Goal: Information Seeking & Learning: Learn about a topic

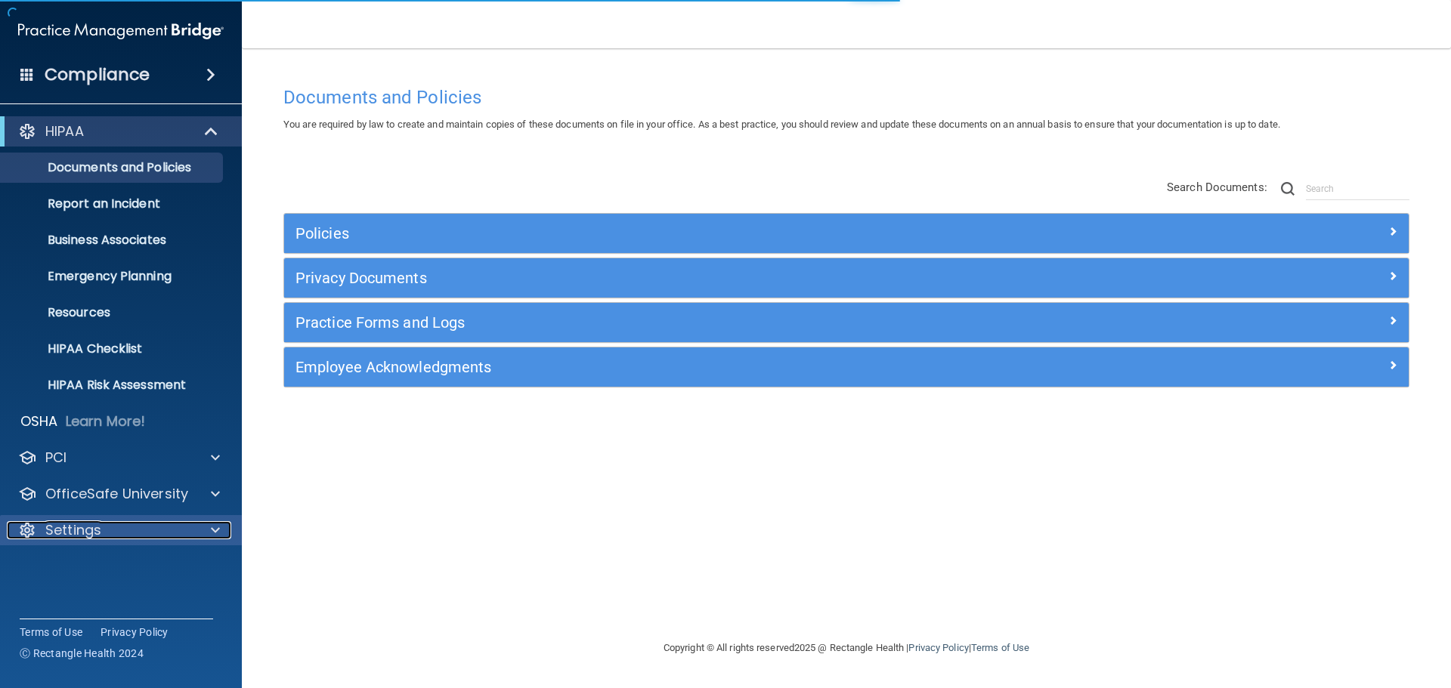
click at [51, 524] on p "Settings" at bounding box center [73, 530] width 56 height 18
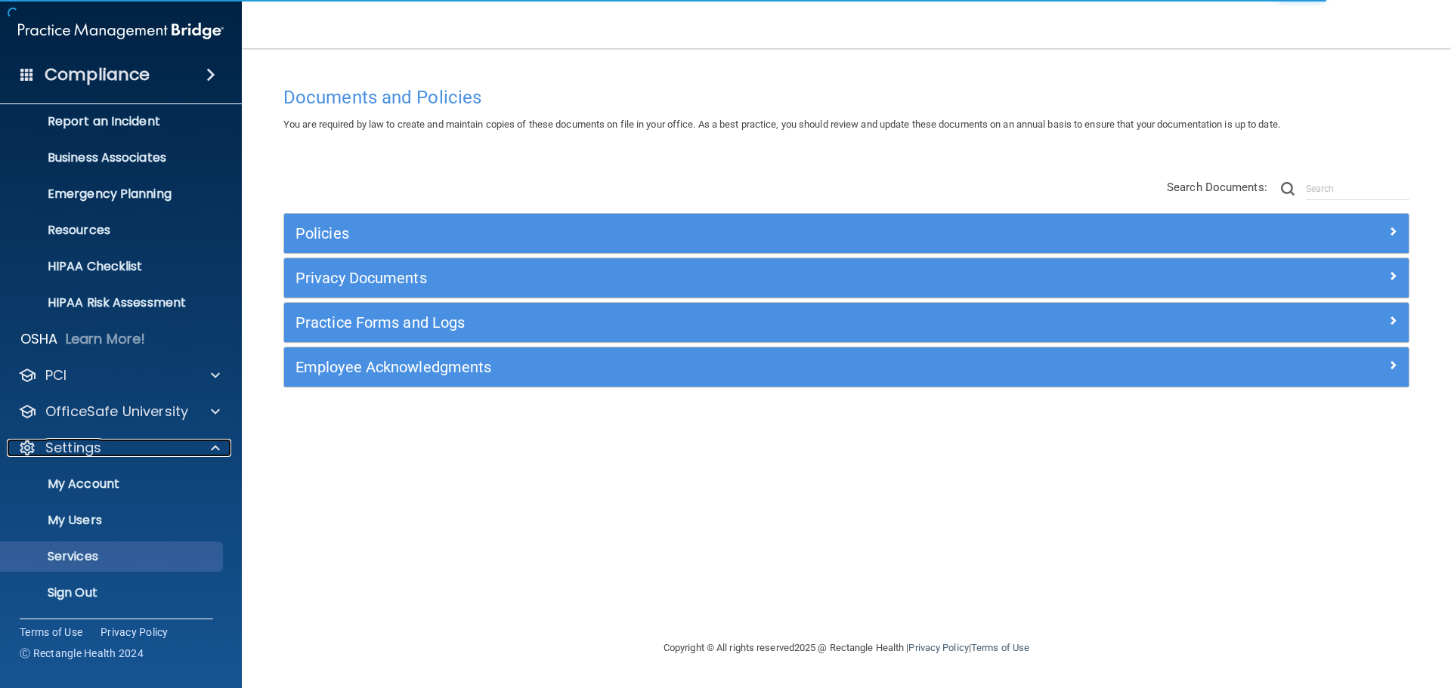
scroll to position [84, 0]
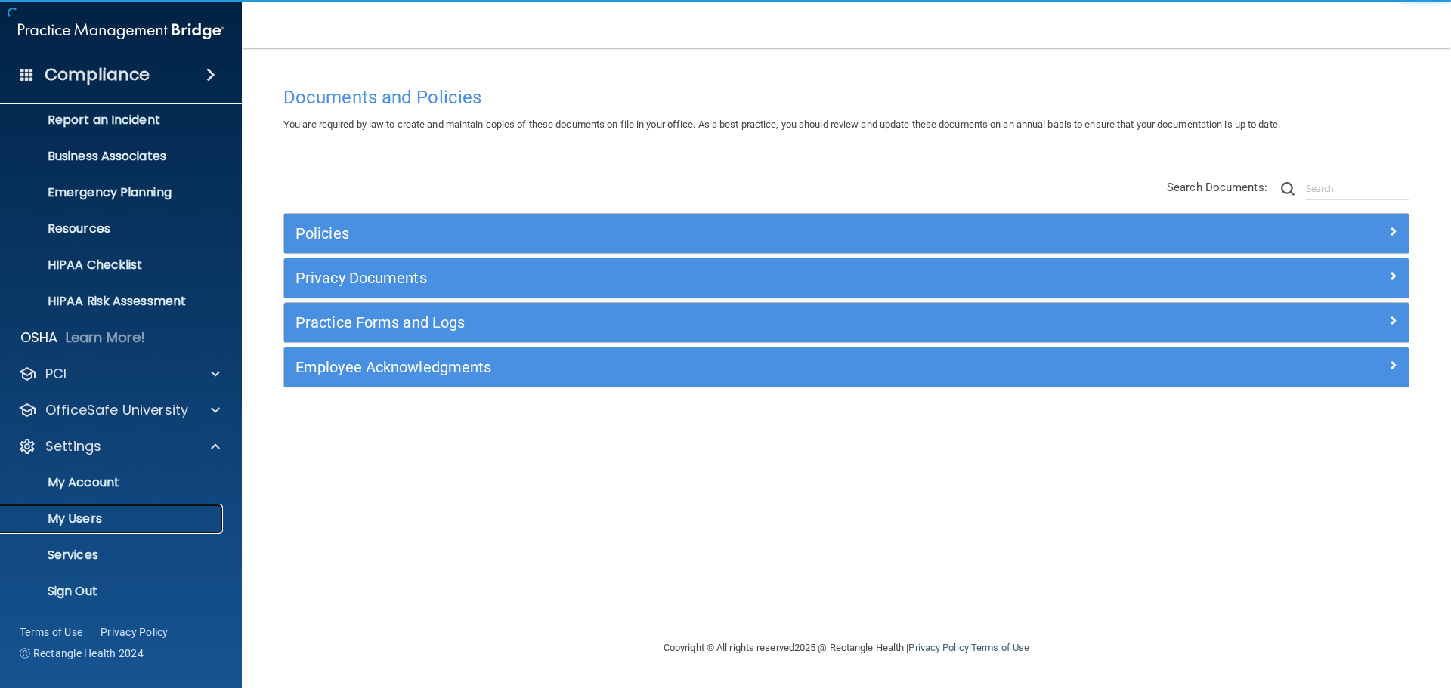
click at [77, 514] on p "My Users" at bounding box center [113, 519] width 206 height 15
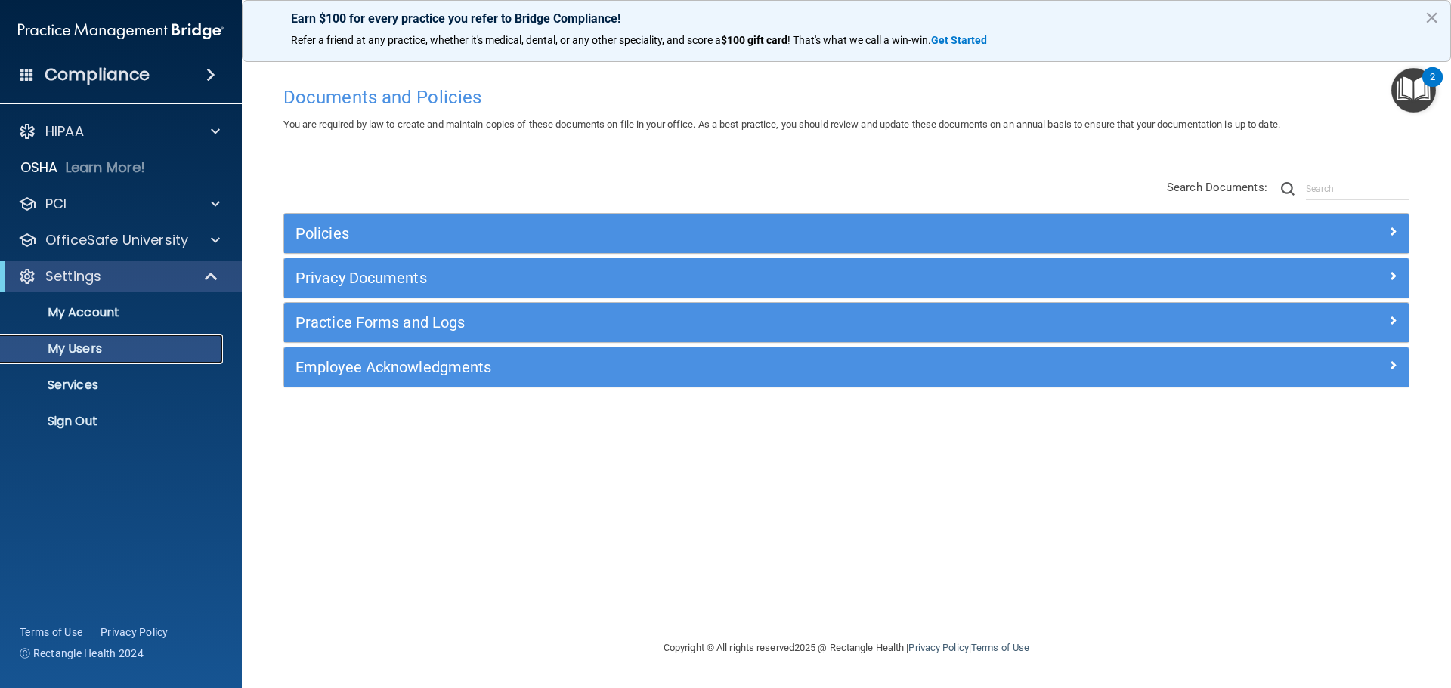
select select "20"
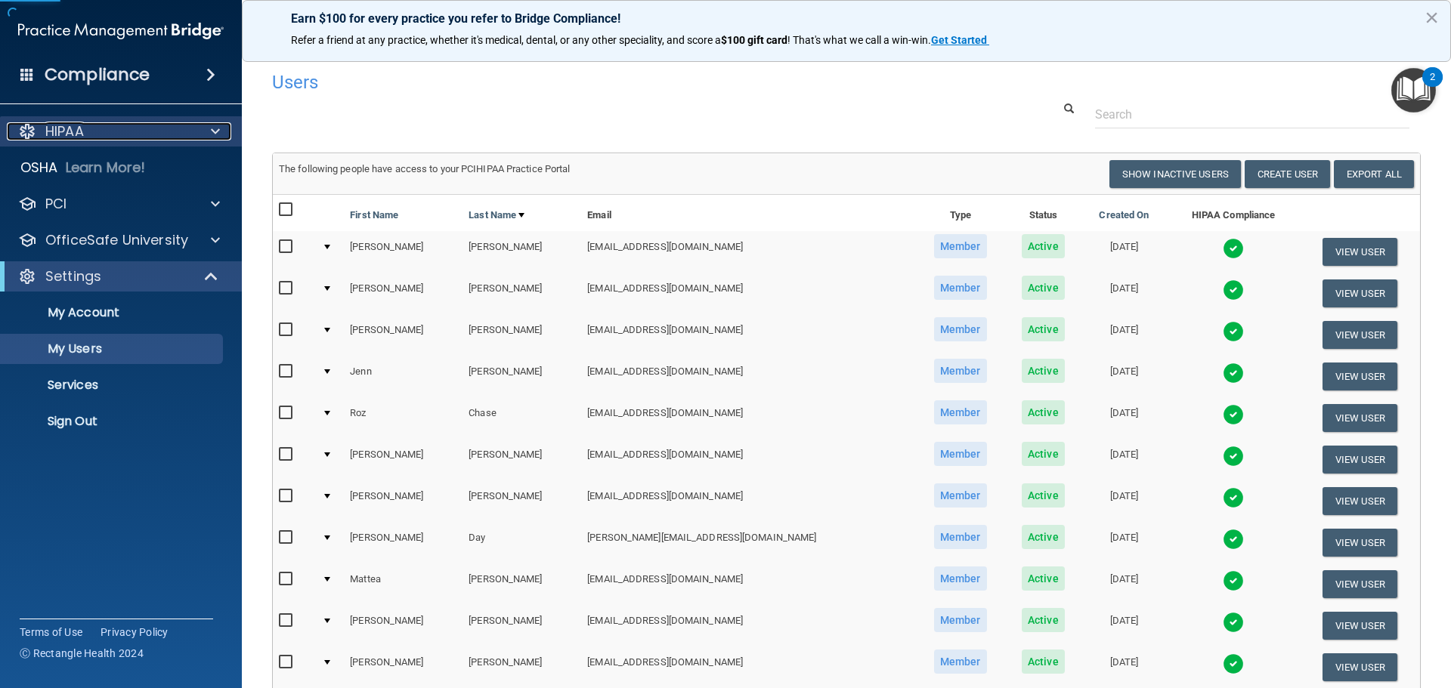
click at [205, 133] on div at bounding box center [213, 131] width 38 height 18
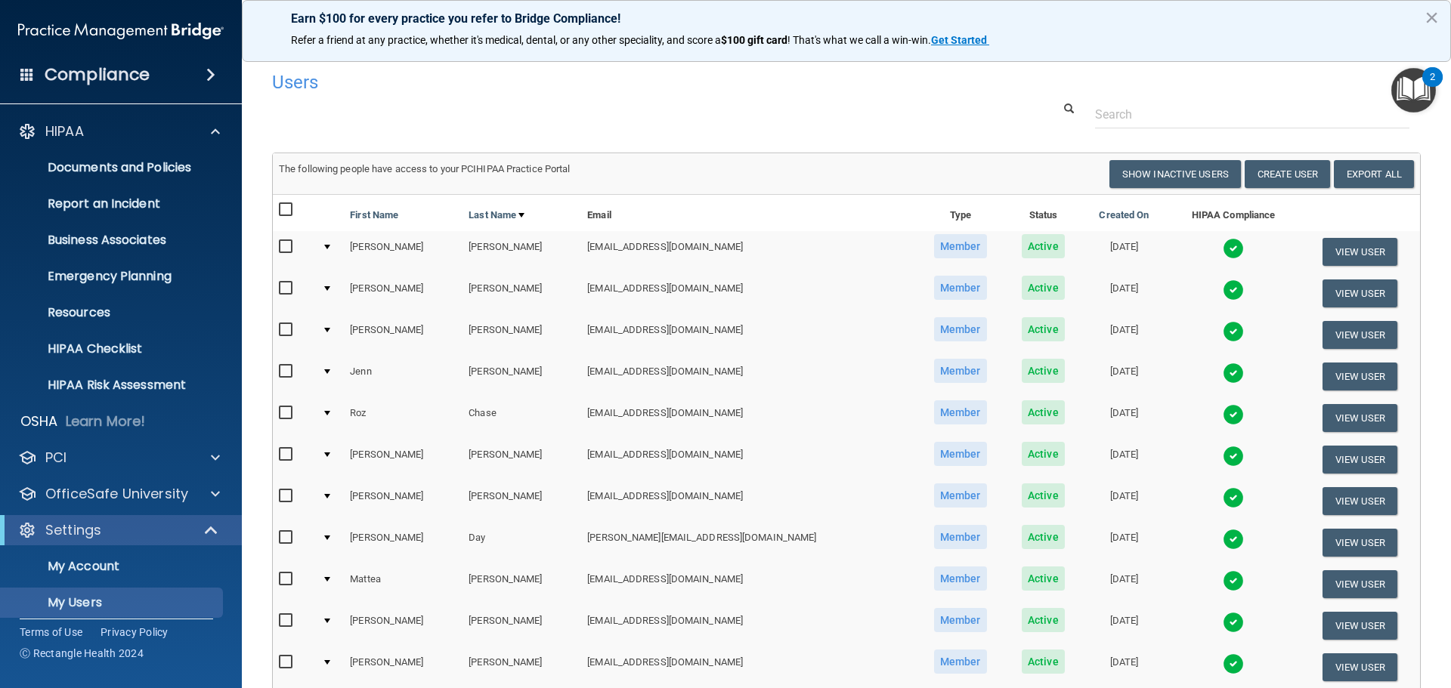
click at [175, 70] on div "Compliance" at bounding box center [121, 74] width 242 height 33
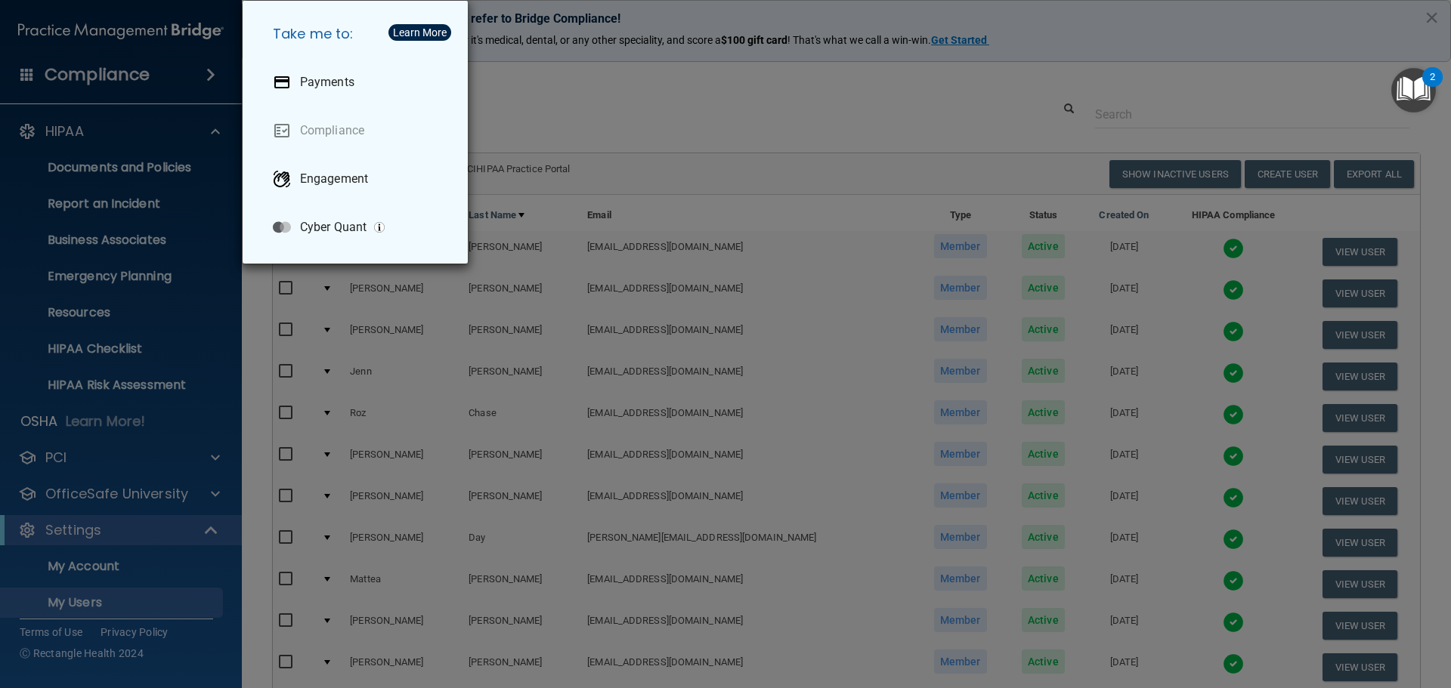
click at [178, 73] on div "Take me to: Payments Compliance Engagement Cyber Quant" at bounding box center [725, 344] width 1451 height 688
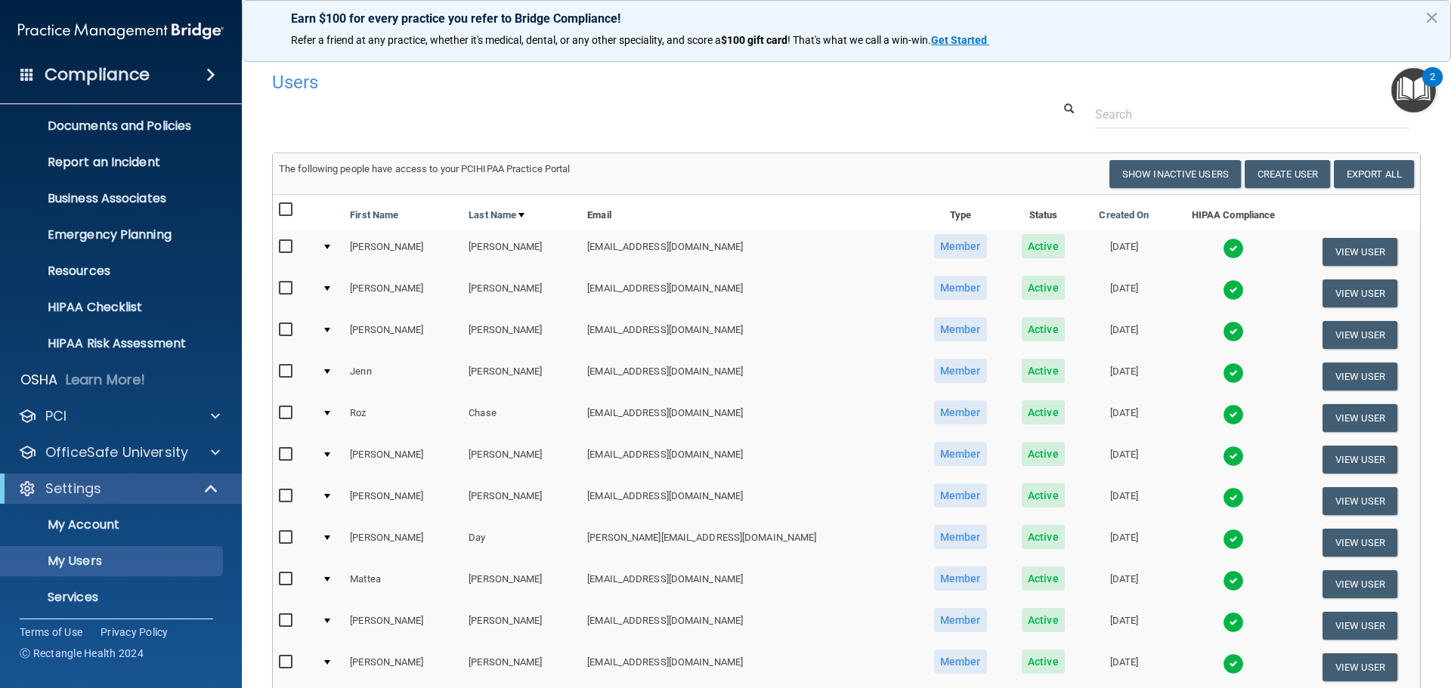
scroll to position [84, 0]
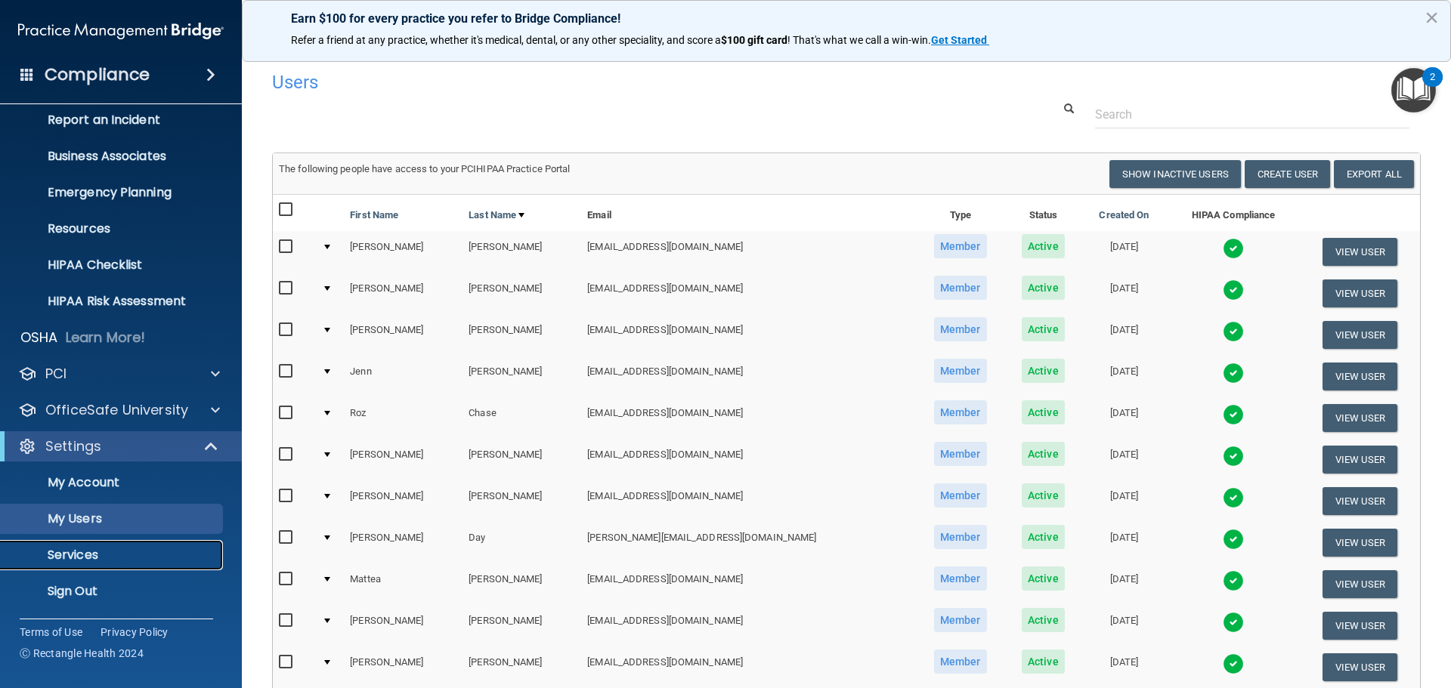
click at [82, 553] on p "Services" at bounding box center [113, 555] width 206 height 15
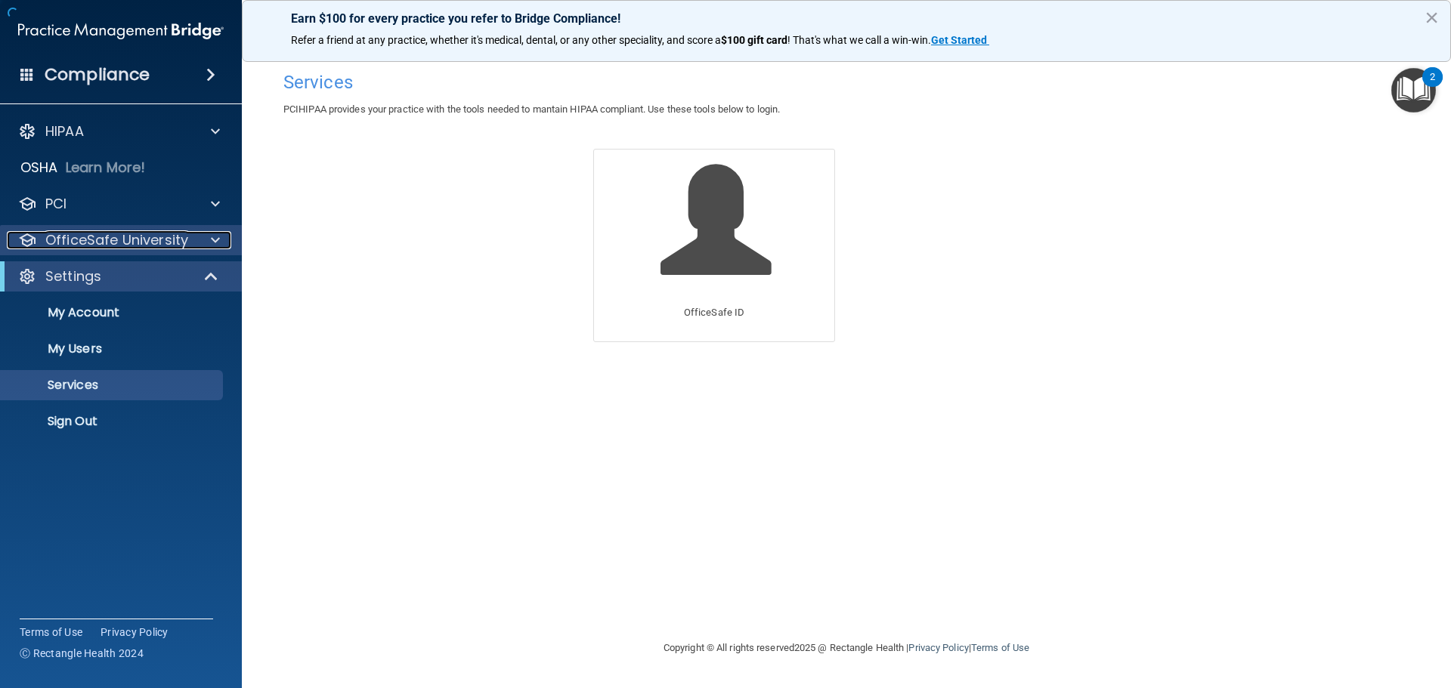
click at [194, 242] on div at bounding box center [213, 240] width 38 height 18
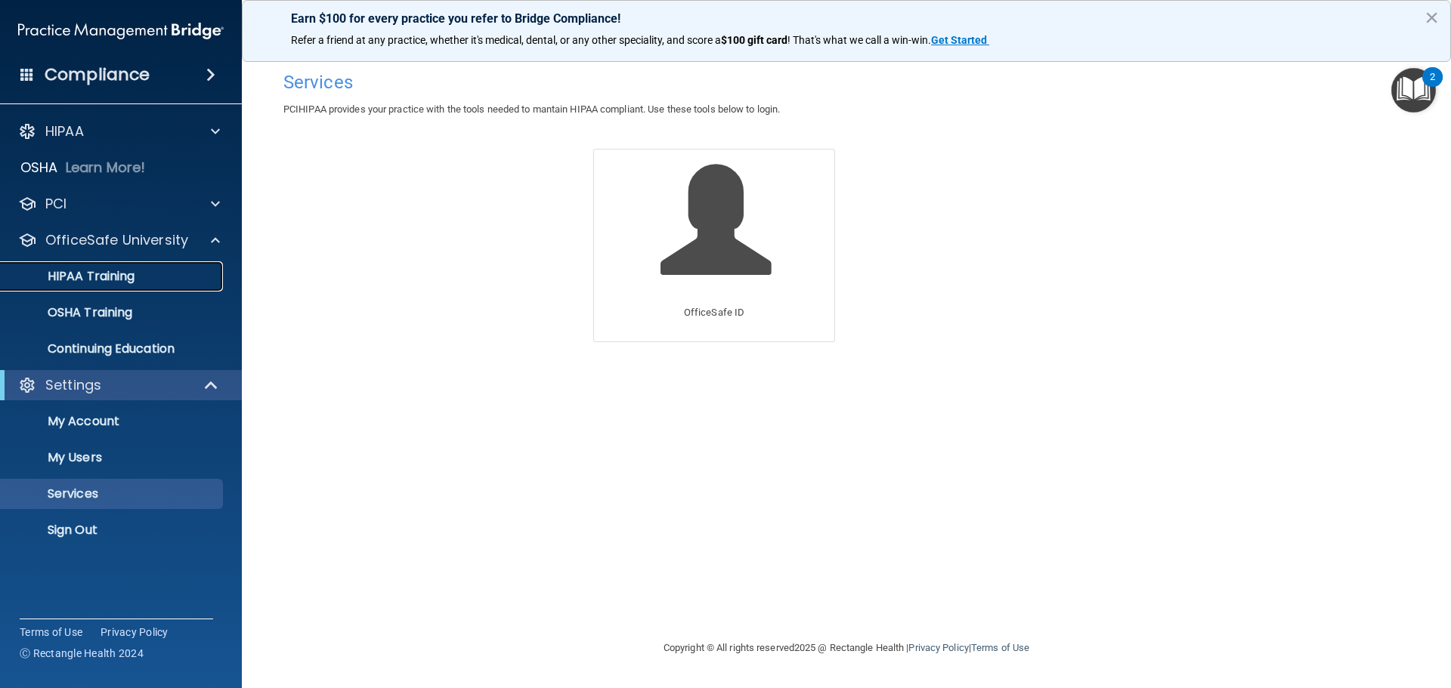
click at [87, 280] on p "HIPAA Training" at bounding box center [72, 276] width 125 height 15
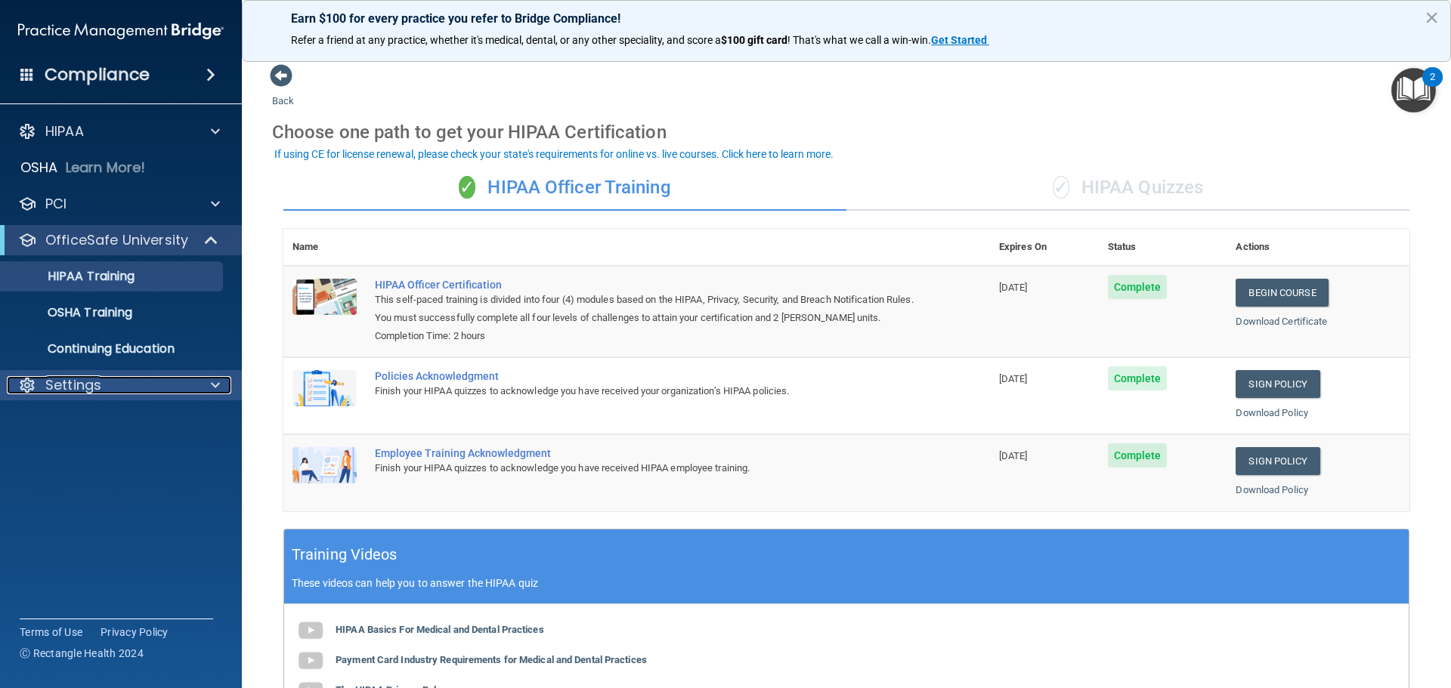
click at [214, 387] on span at bounding box center [215, 385] width 9 height 18
